Goal: Ask a question

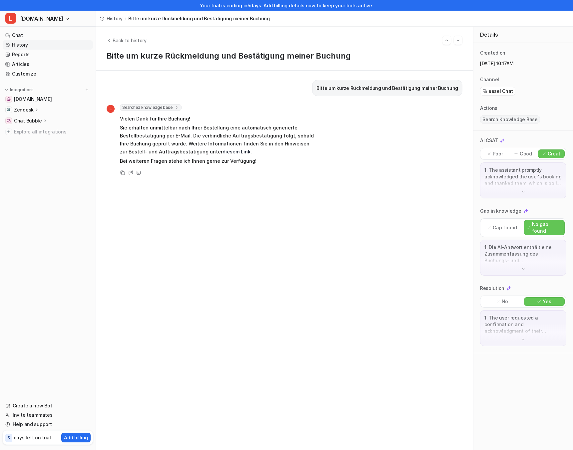
click at [18, 45] on link "History" at bounding box center [48, 44] width 90 height 9
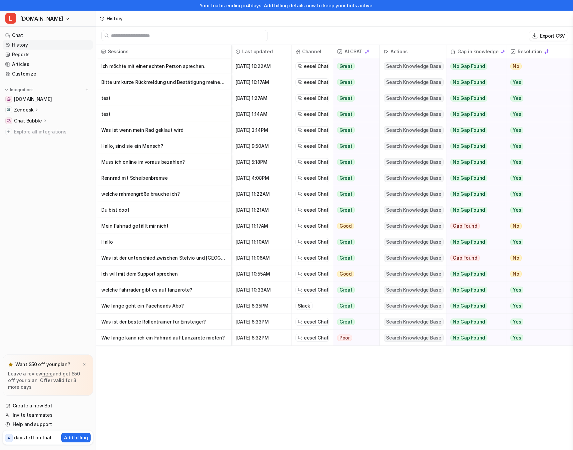
click at [153, 67] on p "Ich möchte mit einer echten Person sprechen." at bounding box center [163, 66] width 125 height 16
